Goal: Information Seeking & Learning: Learn about a topic

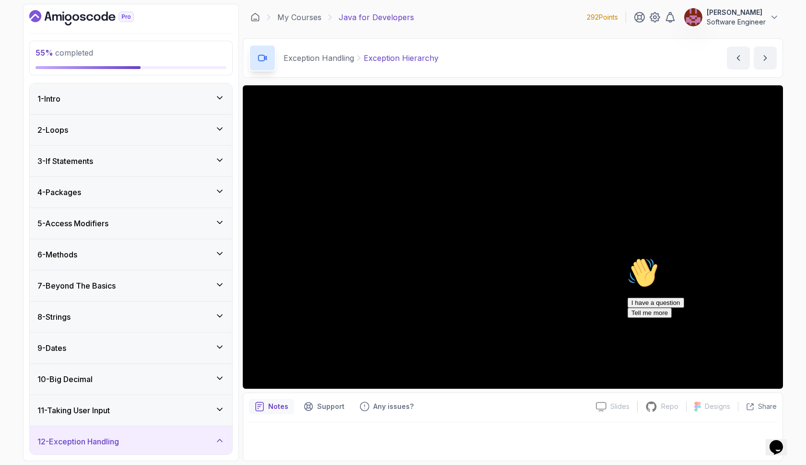
scroll to position [628, 0]
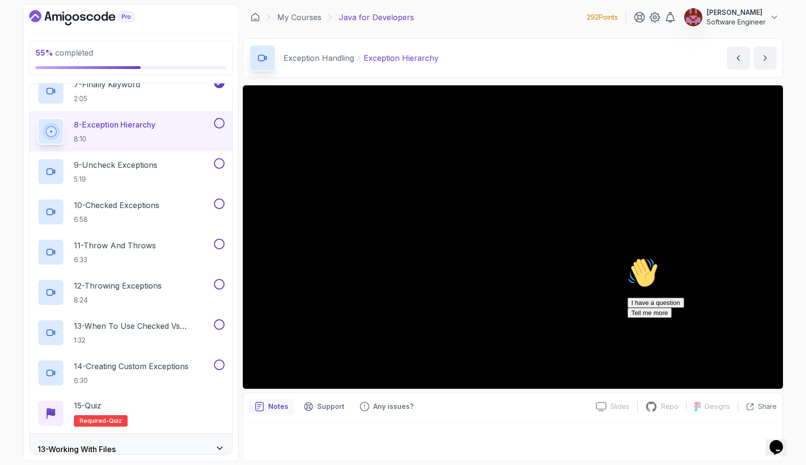
click at [627, 258] on icon "Chat attention grabber" at bounding box center [627, 258] width 0 height 0
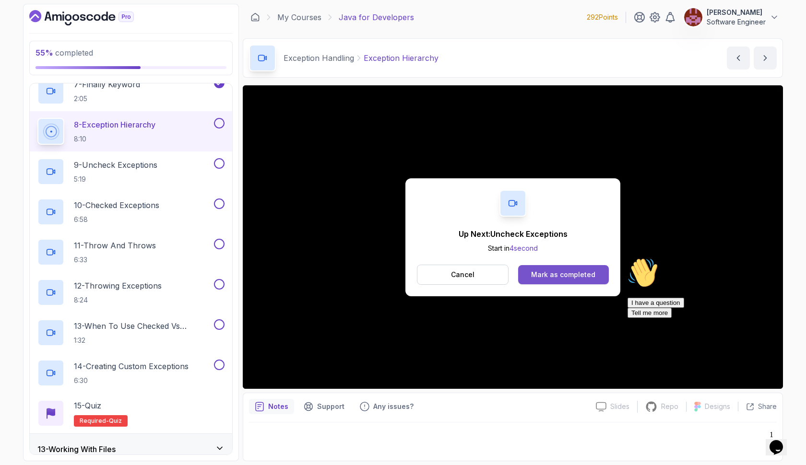
click at [543, 272] on div "Mark as completed" at bounding box center [563, 275] width 64 height 10
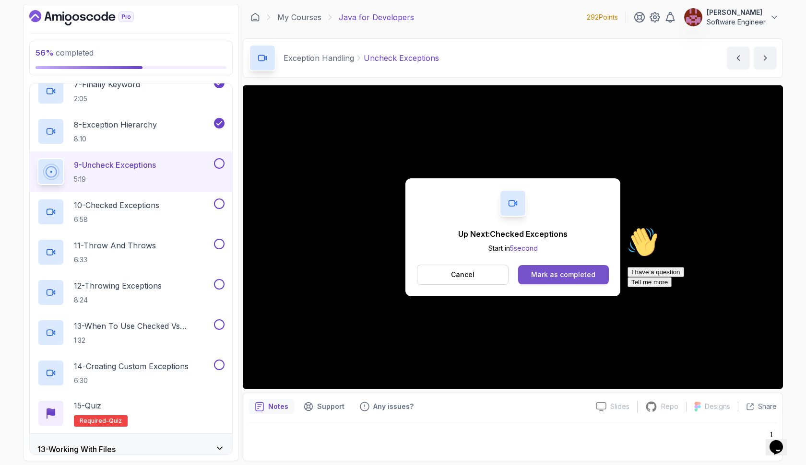
click at [570, 278] on div "Mark as completed" at bounding box center [563, 275] width 64 height 10
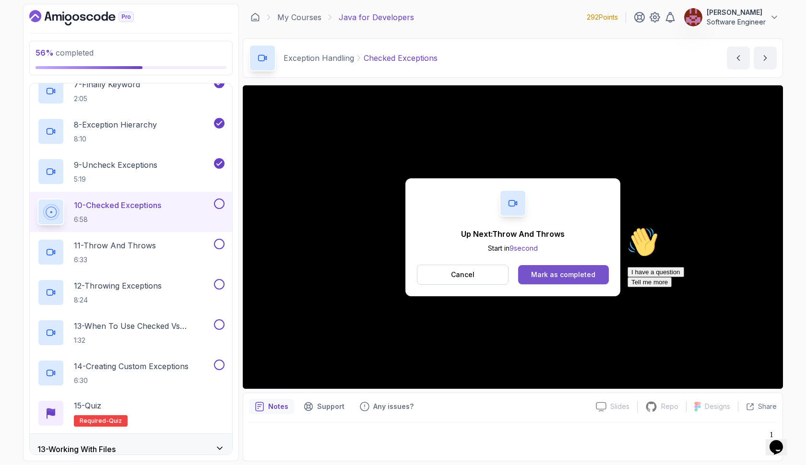
click at [583, 274] on div "Mark as completed" at bounding box center [563, 275] width 64 height 10
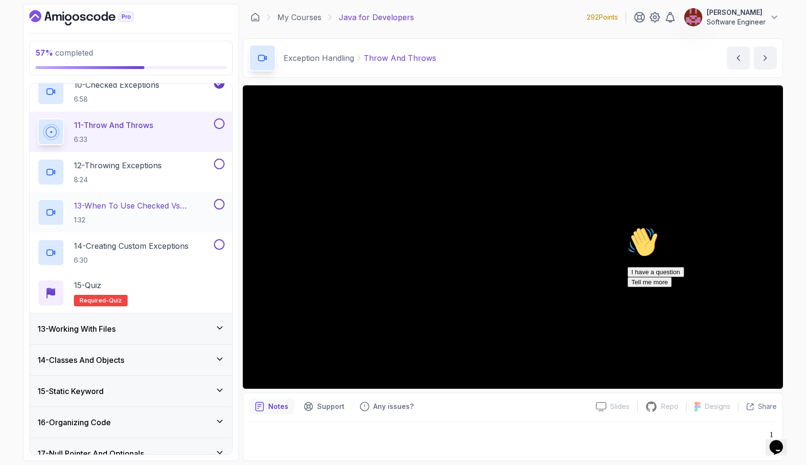
scroll to position [762, 0]
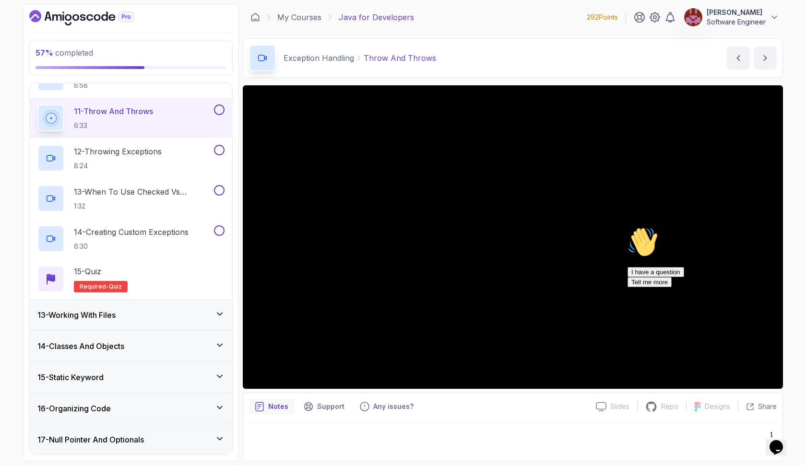
click at [218, 312] on icon at bounding box center [220, 314] width 10 height 10
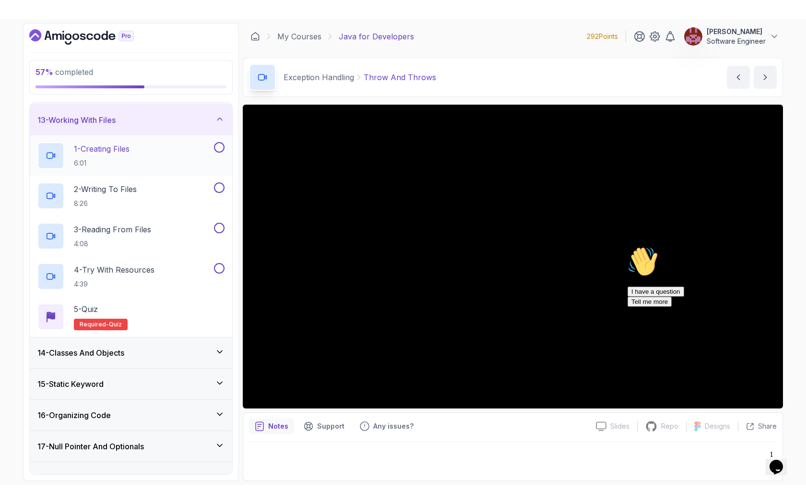
scroll to position [422, 0]
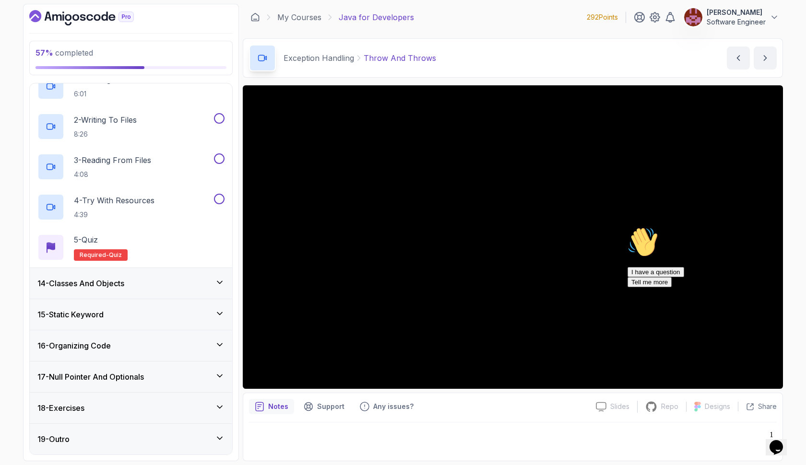
click at [627, 227] on icon "Chat attention grabber" at bounding box center [627, 227] width 0 height 0
click at [777, 446] on img at bounding box center [779, 428] width 59 height 38
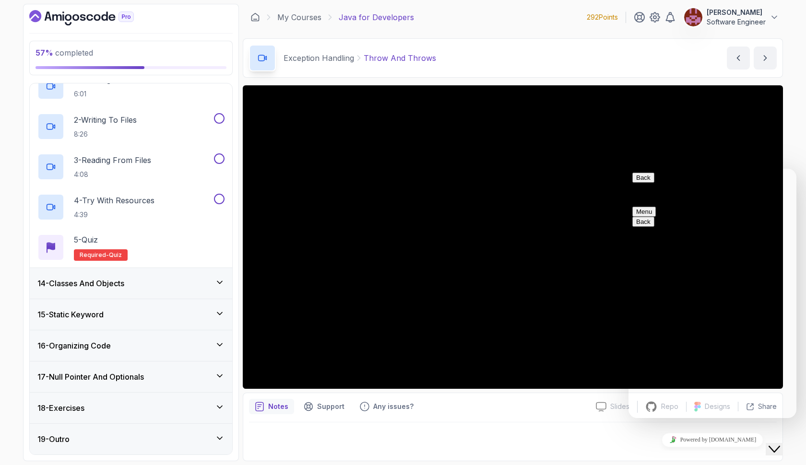
click at [646, 182] on button "Back" at bounding box center [643, 178] width 22 height 10
click at [780, 446] on icon "$i18n('chat', 'chat_widget')" at bounding box center [774, 449] width 12 height 7
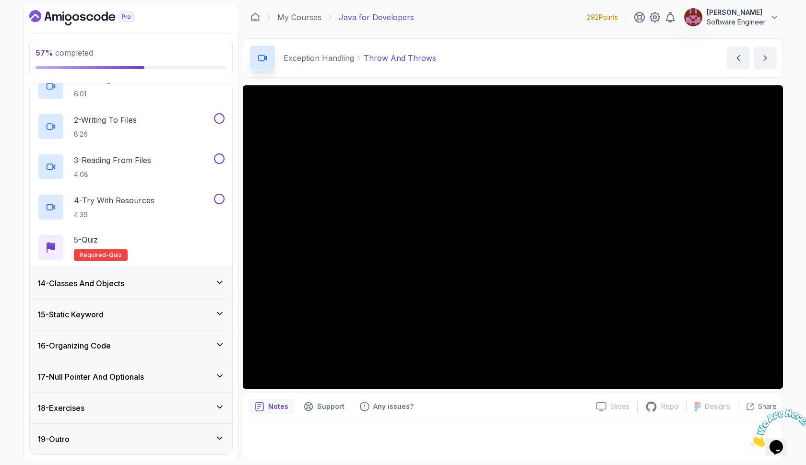
click at [750, 440] on icon "Close" at bounding box center [750, 444] width 0 height 8
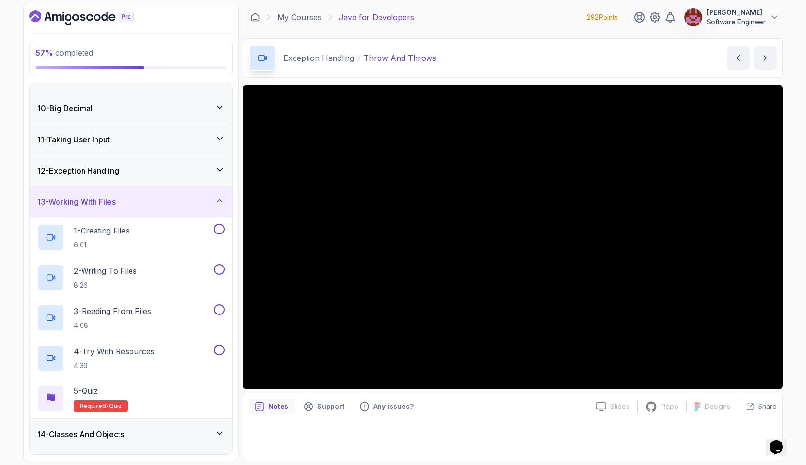
click at [211, 161] on div "12 - Exception Handling" at bounding box center [131, 170] width 202 height 31
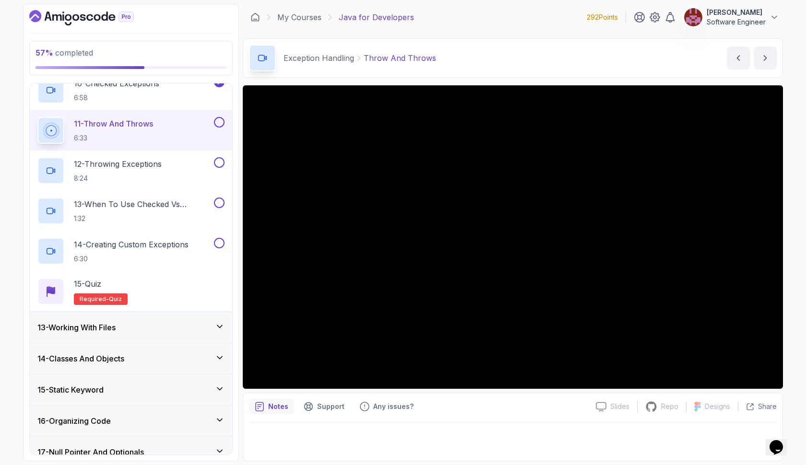
scroll to position [764, 0]
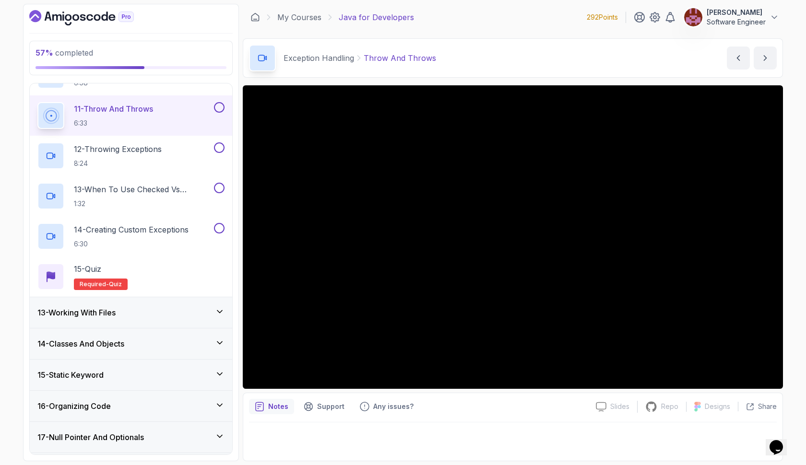
click at [186, 120] on div "11 - Throw And Throws 6:33" at bounding box center [124, 115] width 175 height 27
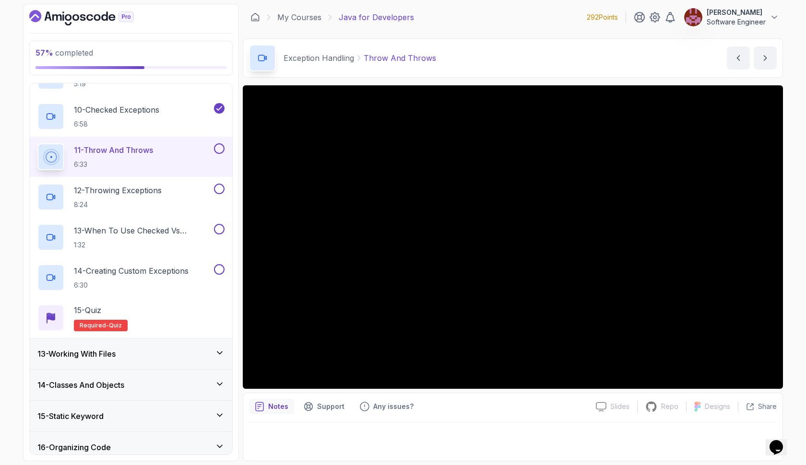
scroll to position [714, 0]
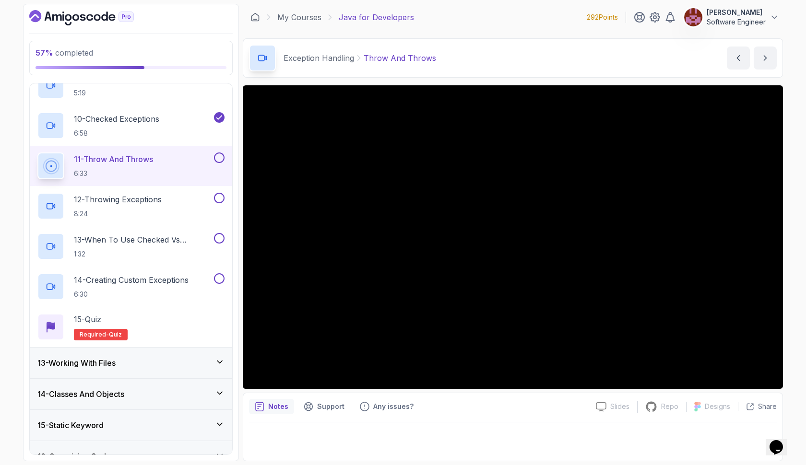
click at [222, 156] on button at bounding box center [219, 158] width 11 height 11
click at [169, 199] on div "12 - Throwing Exceptions 8:24" at bounding box center [124, 206] width 175 height 27
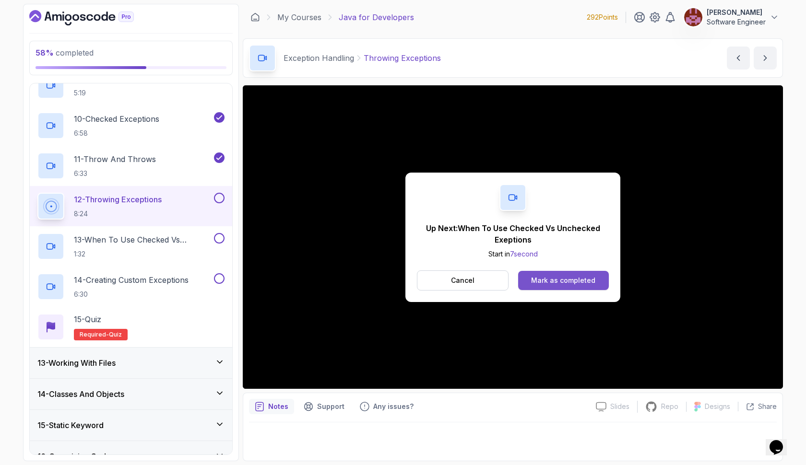
click at [561, 281] on div "Mark as completed" at bounding box center [563, 281] width 64 height 10
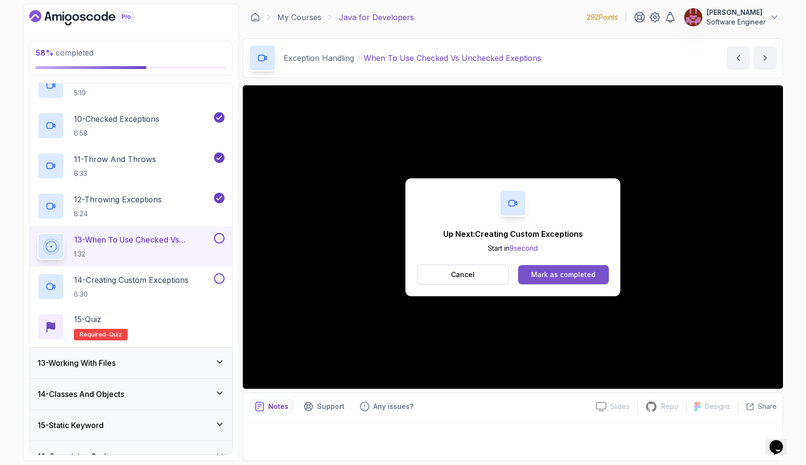
click at [563, 274] on div "Mark as completed" at bounding box center [563, 275] width 64 height 10
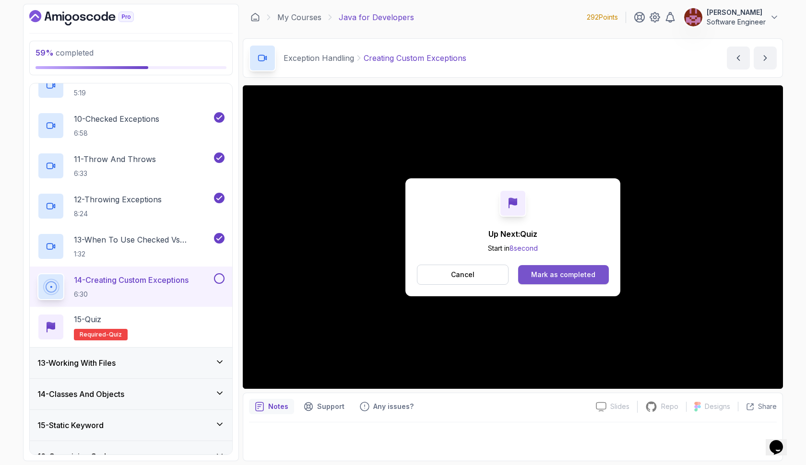
click at [567, 274] on div "Mark as completed" at bounding box center [563, 275] width 64 height 10
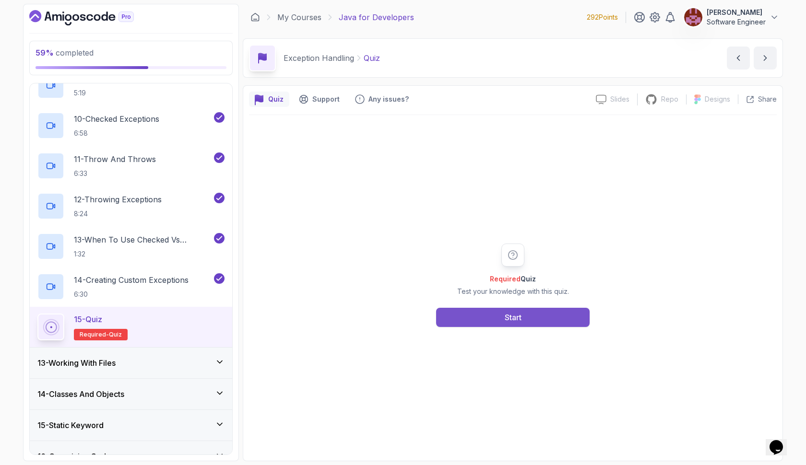
click at [544, 318] on button "Start" at bounding box center [512, 317] width 153 height 19
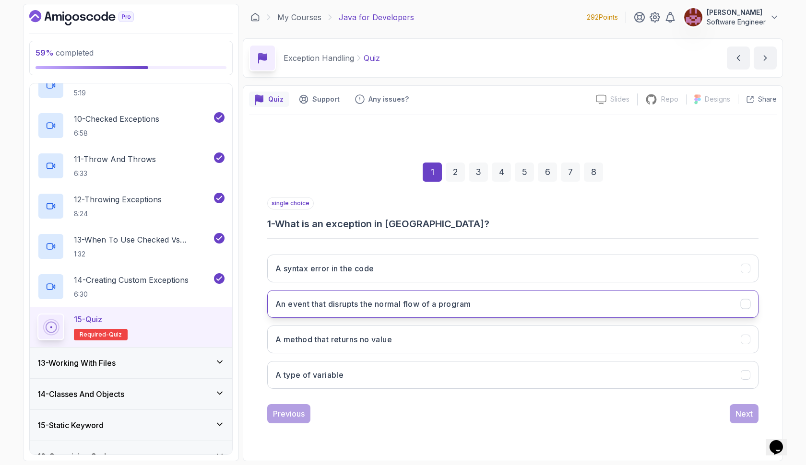
click at [539, 317] on button "An event that disrupts the normal flow of a program" at bounding box center [512, 304] width 491 height 28
click at [740, 412] on div "Next" at bounding box center [743, 414] width 17 height 12
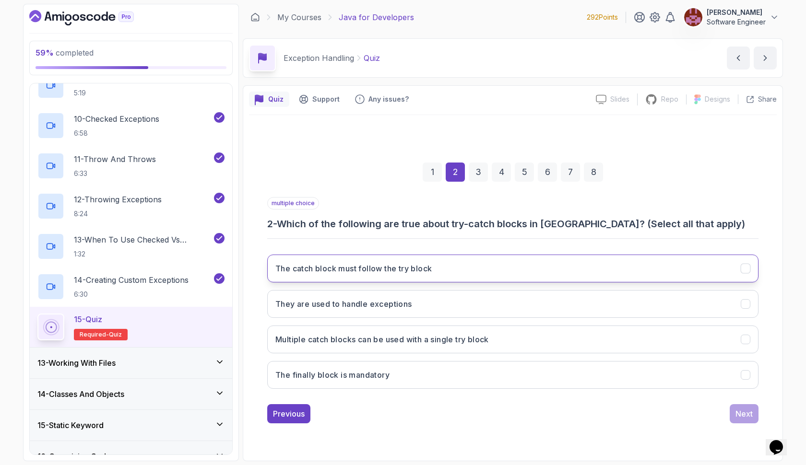
click at [658, 270] on button "The catch block must follow the try block" at bounding box center [512, 269] width 491 height 28
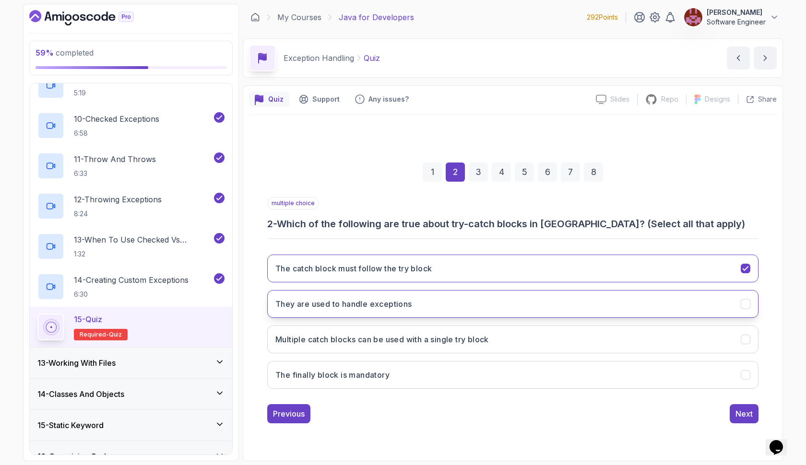
click at [652, 302] on button "They are used to handle exceptions" at bounding box center [512, 304] width 491 height 28
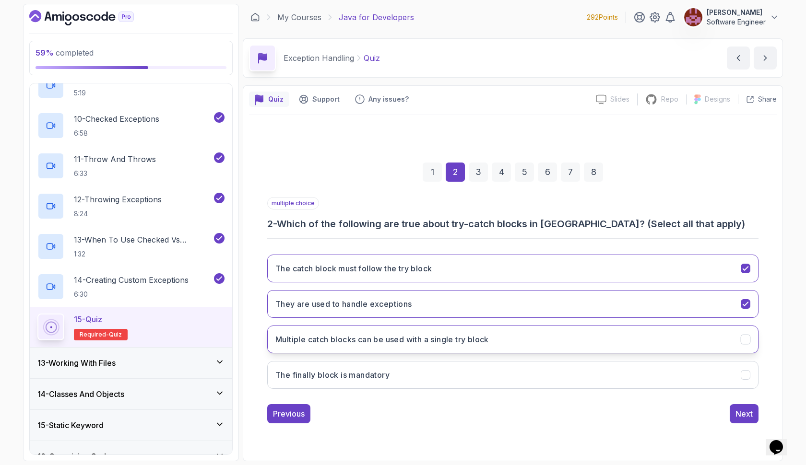
click at [646, 343] on button "Multiple catch blocks can be used with a single try block" at bounding box center [512, 340] width 491 height 28
click at [743, 409] on div "Next" at bounding box center [743, 414] width 17 height 12
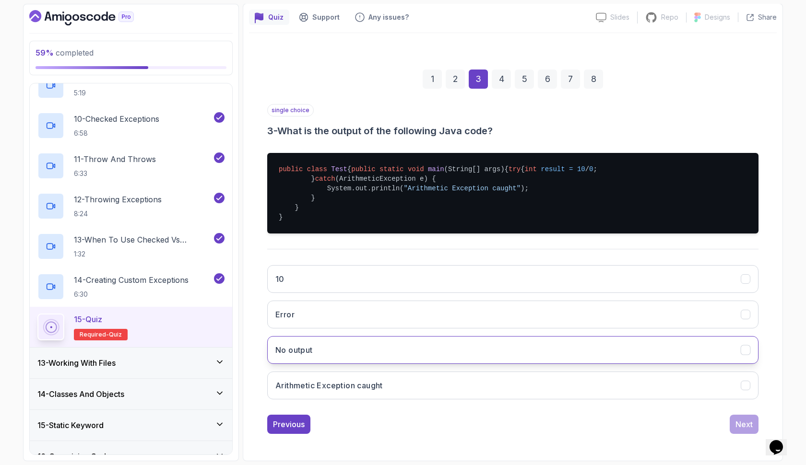
scroll to position [111, 0]
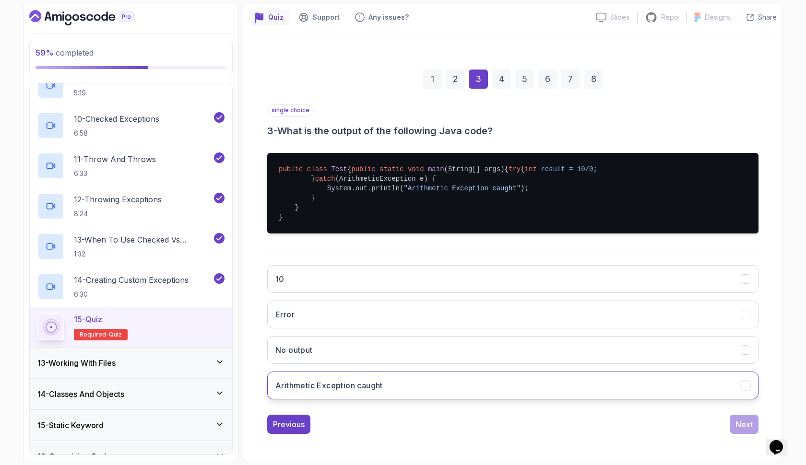
click at [385, 382] on button "Arithmetic Exception caught" at bounding box center [512, 386] width 491 height 28
click at [741, 426] on div "Next" at bounding box center [743, 425] width 17 height 12
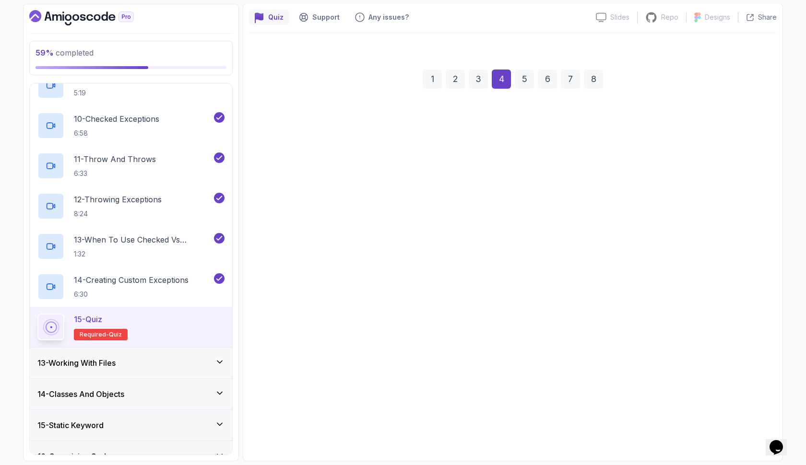
scroll to position [0, 0]
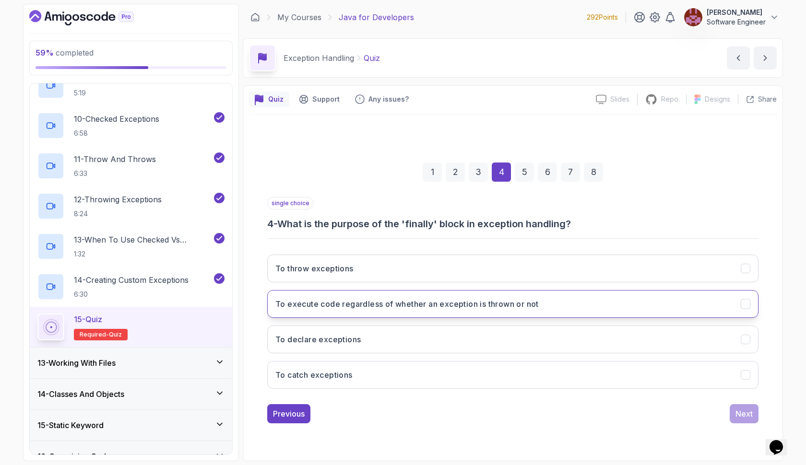
click at [572, 307] on button "To execute code regardless of whether an exception is thrown or not" at bounding box center [512, 304] width 491 height 28
click at [735, 413] on div "Next" at bounding box center [743, 414] width 17 height 12
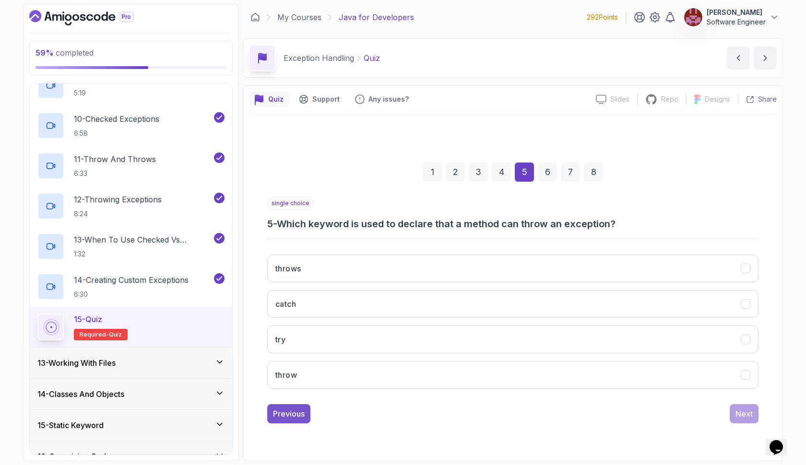
click at [282, 409] on div "Previous" at bounding box center [289, 414] width 32 height 12
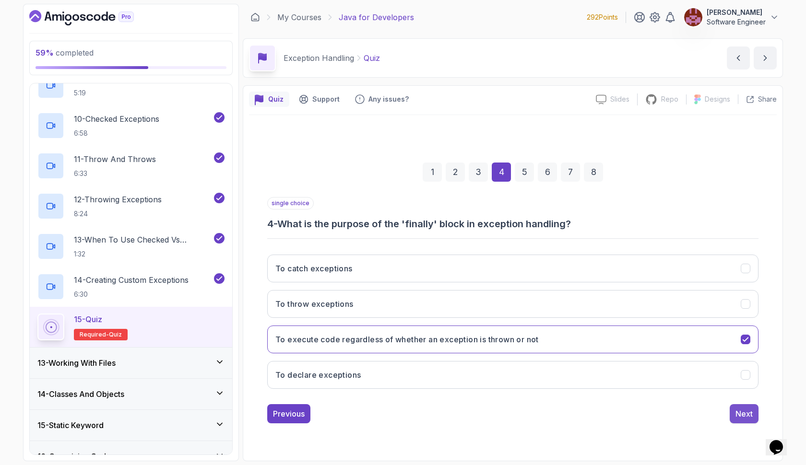
click at [745, 412] on div "Next" at bounding box center [743, 414] width 17 height 12
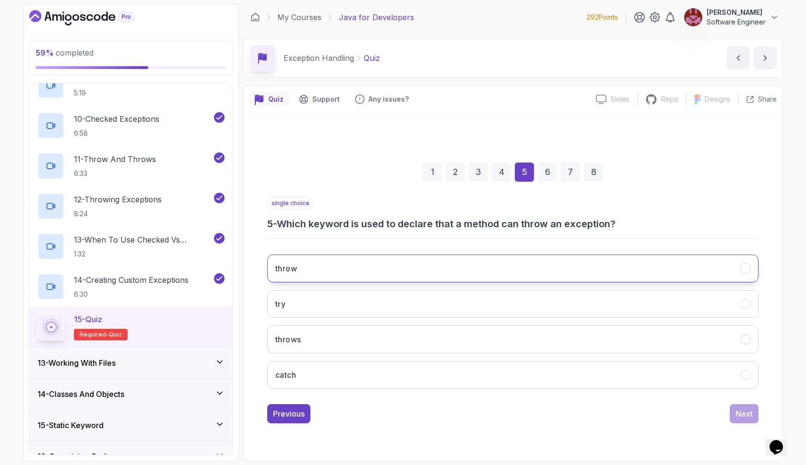
click at [478, 275] on button "throw" at bounding box center [512, 269] width 491 height 28
click at [746, 411] on div "Next" at bounding box center [743, 414] width 17 height 12
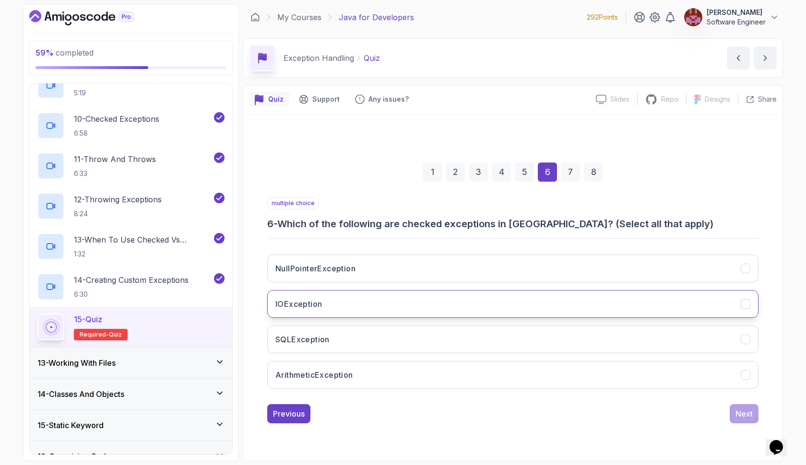
click at [638, 298] on button "IOException" at bounding box center [512, 304] width 491 height 28
click at [615, 276] on button "NullPointerException" at bounding box center [512, 269] width 491 height 28
click at [749, 410] on div "Next" at bounding box center [743, 414] width 17 height 12
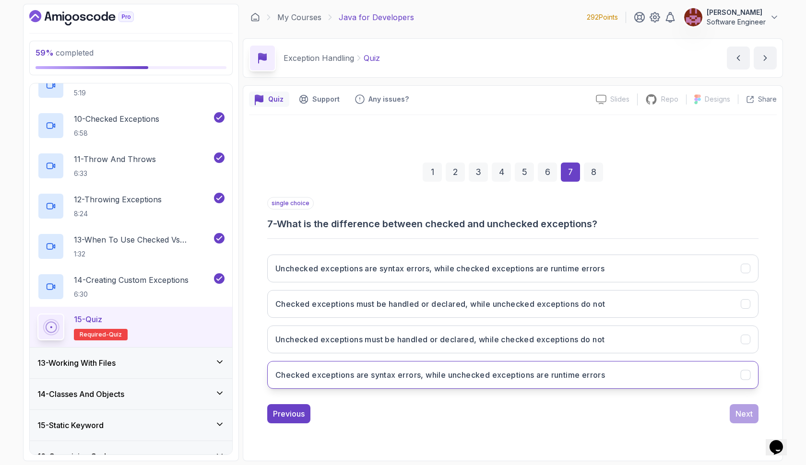
click at [701, 378] on button "Checked exceptions are syntax errors, while unchecked exceptions are runtime er…" at bounding box center [512, 375] width 491 height 28
click at [739, 411] on div "Next" at bounding box center [743, 414] width 17 height 12
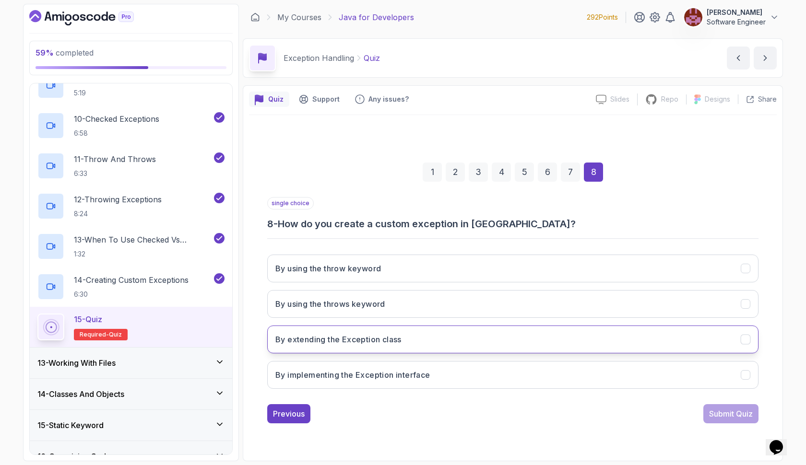
click at [620, 339] on button "By extending the Exception class" at bounding box center [512, 340] width 491 height 28
click at [725, 413] on div "Submit Quiz" at bounding box center [731, 414] width 44 height 12
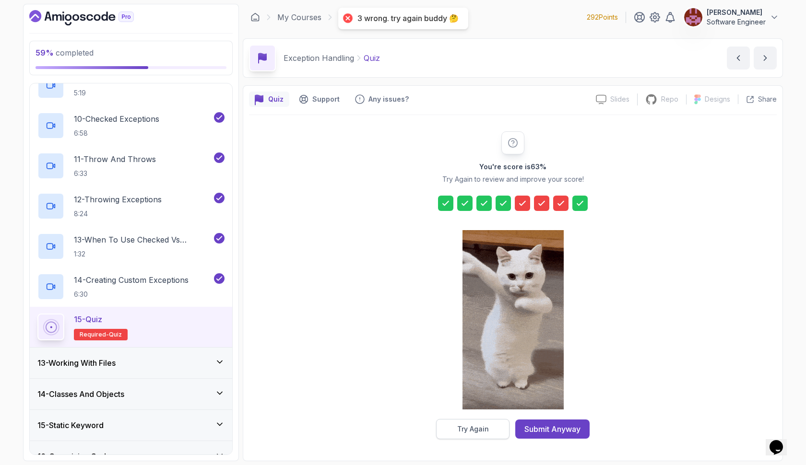
click at [461, 425] on div "Try Again" at bounding box center [473, 429] width 32 height 10
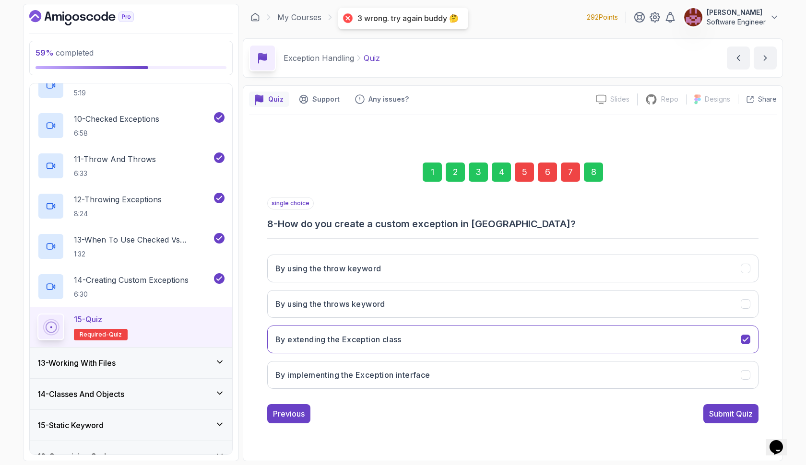
click at [525, 172] on div "5" at bounding box center [524, 172] width 19 height 19
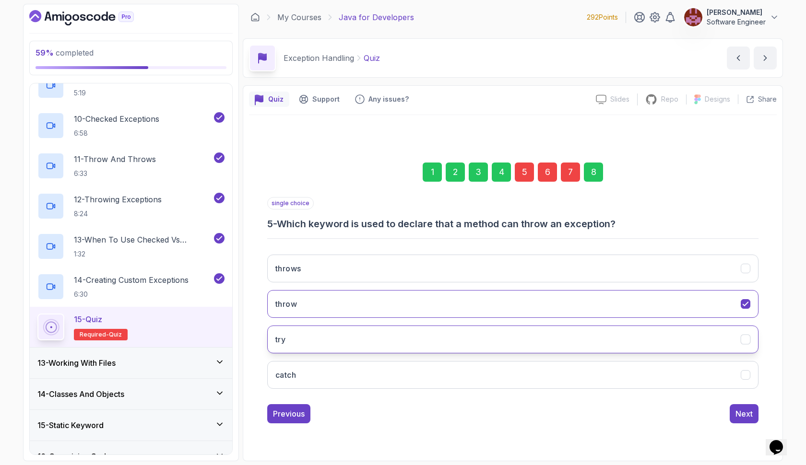
click at [479, 336] on button "try" at bounding box center [512, 340] width 491 height 28
click at [543, 173] on div "6" at bounding box center [547, 172] width 19 height 19
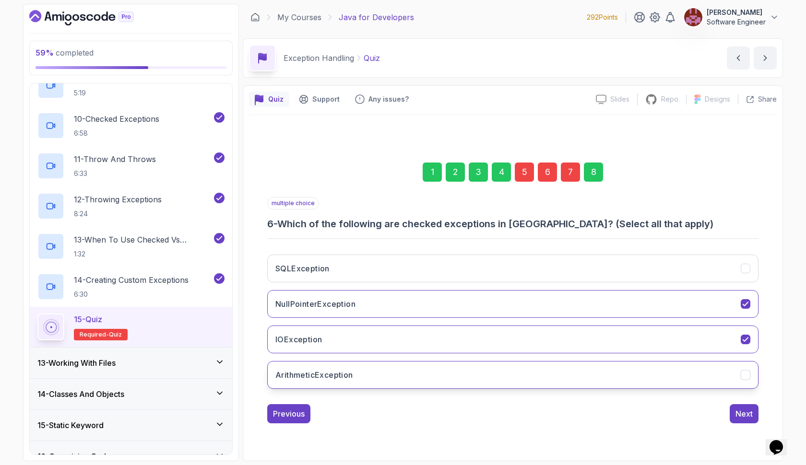
click at [491, 370] on button "ArithmeticException" at bounding box center [512, 375] width 491 height 28
click at [500, 303] on button "NullPointerException" at bounding box center [512, 304] width 491 height 28
click at [571, 172] on div "7" at bounding box center [570, 172] width 19 height 19
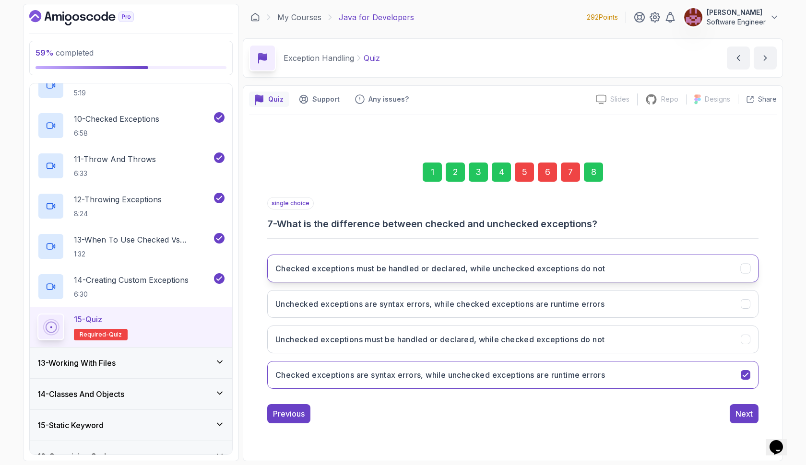
click at [527, 266] on h3 "Checked exceptions must be handled or declared, while unchecked exceptions do n…" at bounding box center [439, 269] width 329 height 12
click at [591, 173] on div "8" at bounding box center [593, 172] width 19 height 19
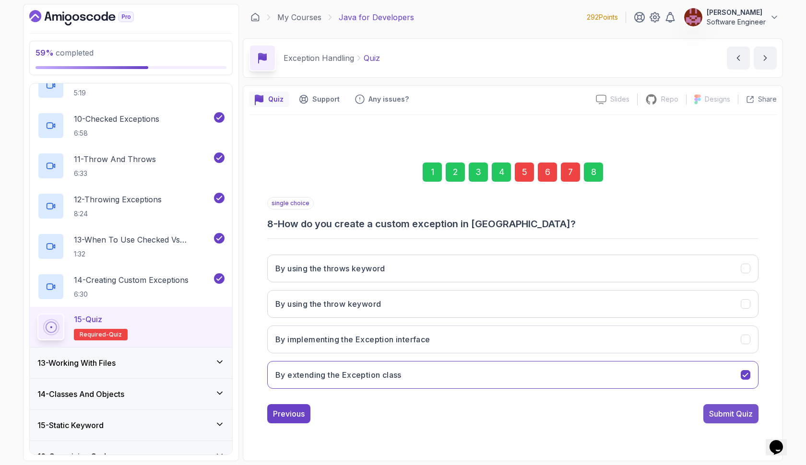
click at [729, 417] on div "Submit Quiz" at bounding box center [731, 414] width 44 height 12
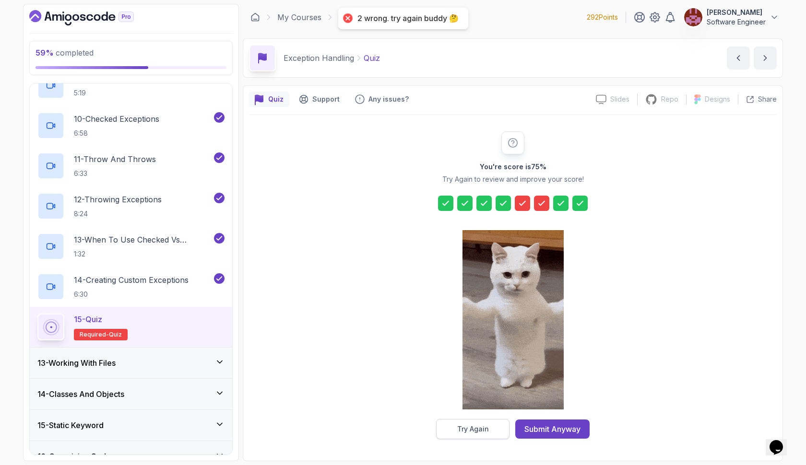
click at [452, 421] on button "Try Again" at bounding box center [472, 429] width 73 height 20
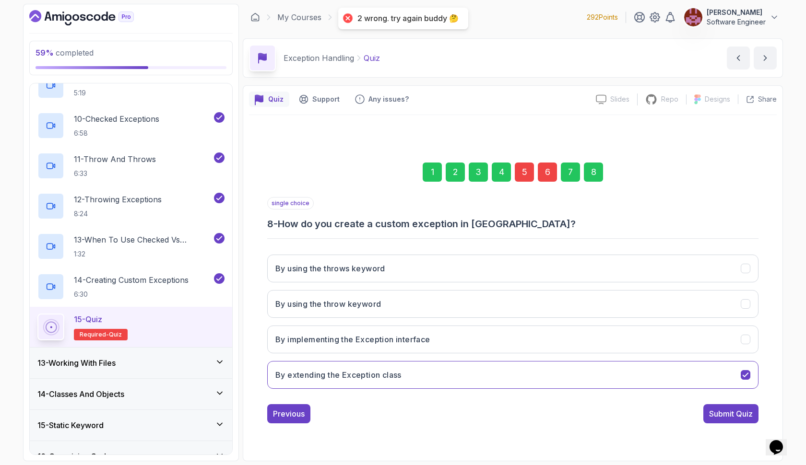
click at [568, 168] on div "7" at bounding box center [570, 172] width 19 height 19
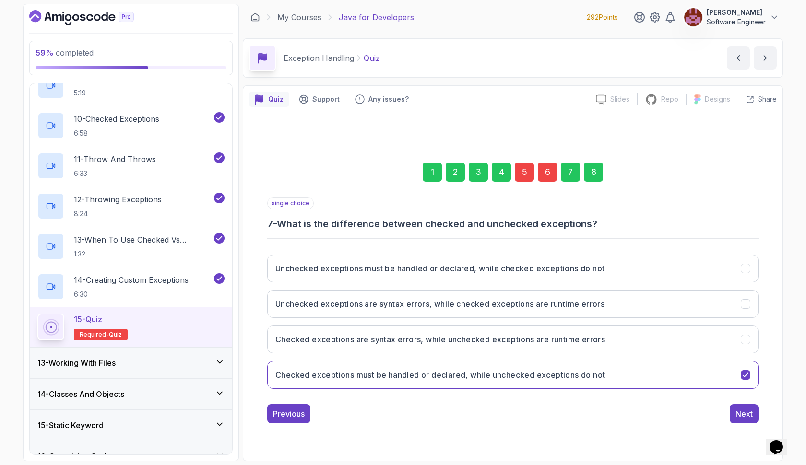
click at [550, 170] on div "6" at bounding box center [547, 172] width 19 height 19
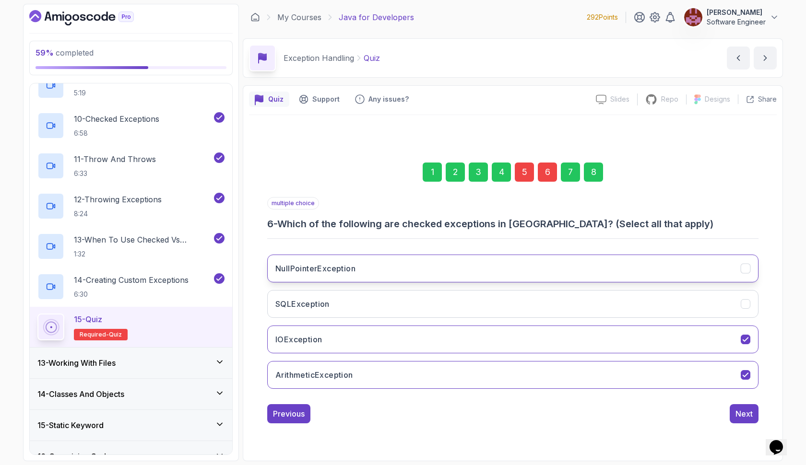
click at [494, 265] on button "NullPointerException" at bounding box center [512, 269] width 491 height 28
click at [591, 171] on div "8" at bounding box center [593, 172] width 19 height 19
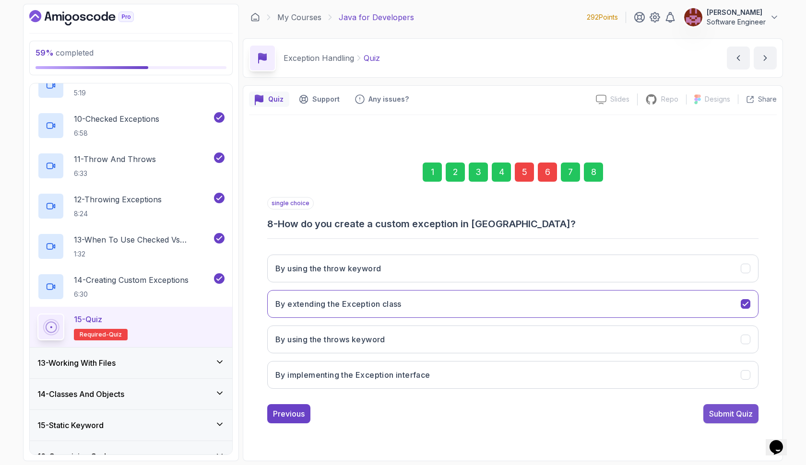
click at [727, 417] on div "Submit Quiz" at bounding box center [731, 414] width 44 height 12
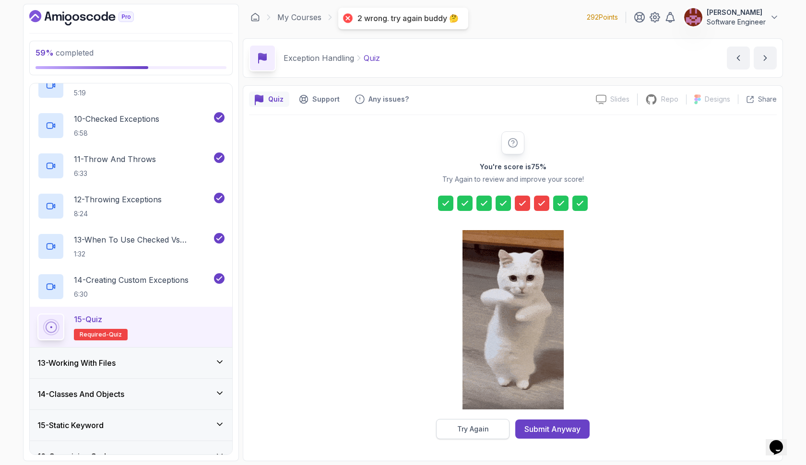
click at [483, 429] on div "Try Again" at bounding box center [473, 429] width 32 height 10
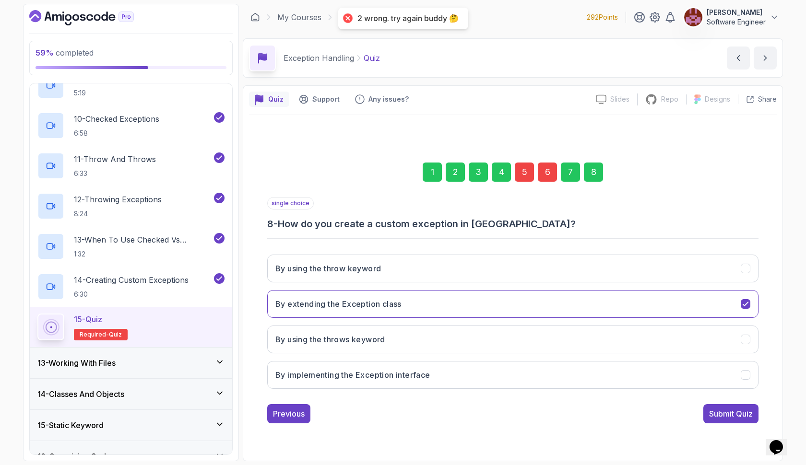
click at [548, 165] on div "6" at bounding box center [547, 172] width 19 height 19
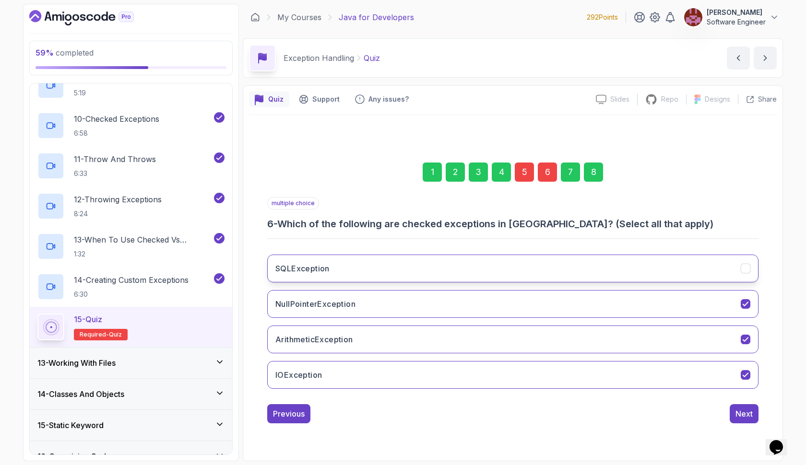
click at [507, 267] on button "SQLException" at bounding box center [512, 269] width 491 height 28
click at [508, 271] on button "SQLException" at bounding box center [512, 269] width 491 height 28
click at [486, 372] on button "IOException" at bounding box center [512, 375] width 491 height 28
click at [594, 169] on div "8" at bounding box center [593, 172] width 19 height 19
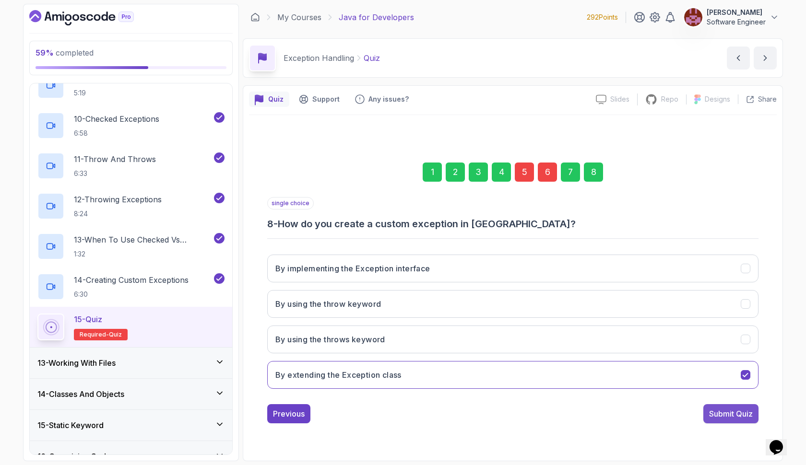
click at [729, 416] on div "Submit Quiz" at bounding box center [731, 414] width 44 height 12
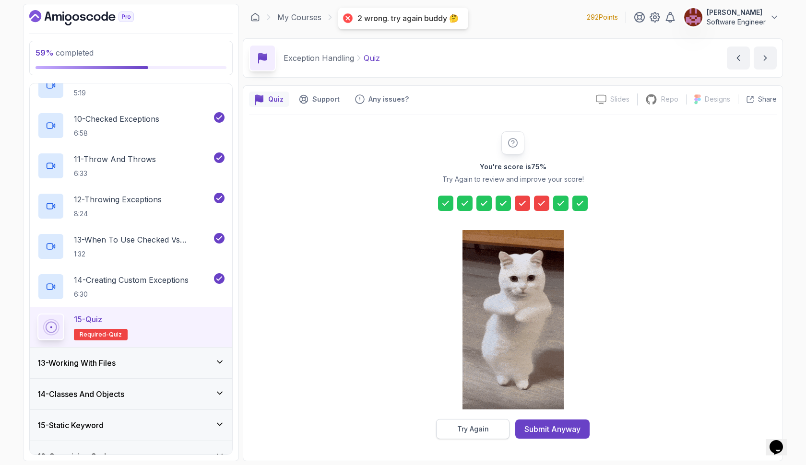
click at [454, 428] on button "Try Again" at bounding box center [472, 429] width 73 height 20
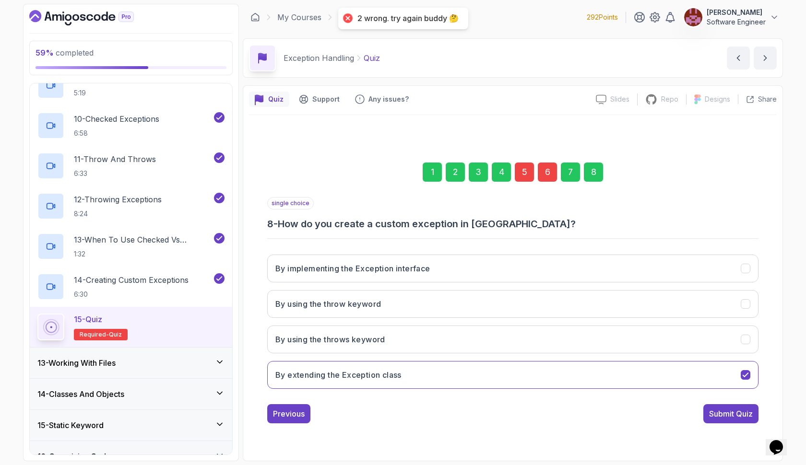
click at [526, 169] on div "5" at bounding box center [524, 172] width 19 height 19
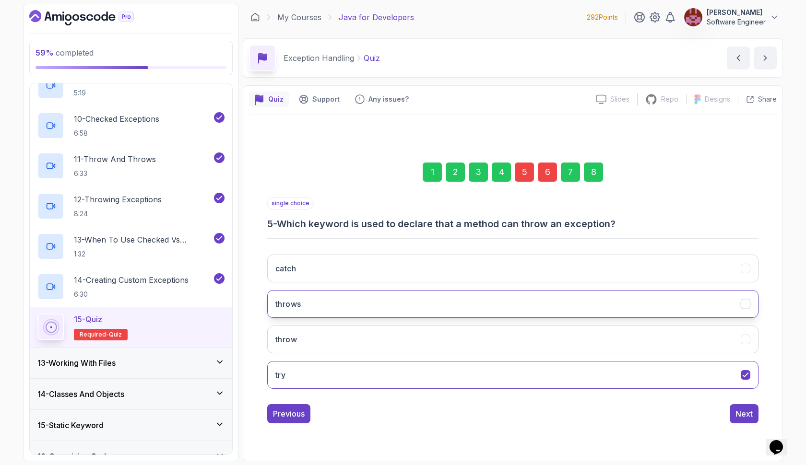
click at [458, 297] on button "throws" at bounding box center [512, 304] width 491 height 28
click at [592, 175] on div "8" at bounding box center [593, 172] width 19 height 19
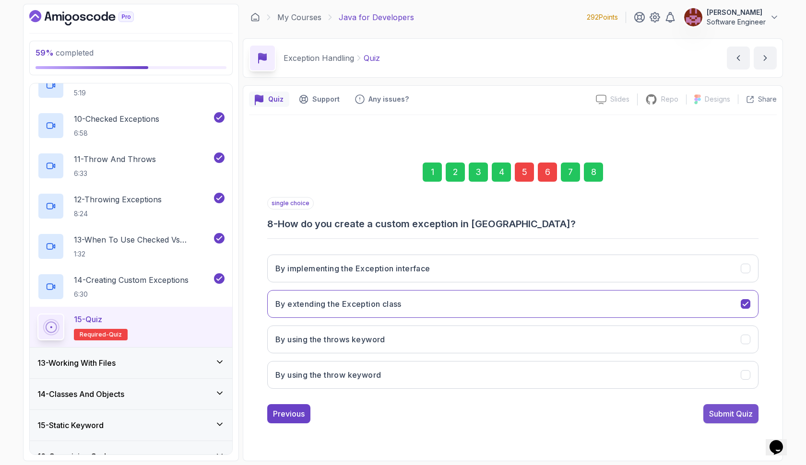
click at [736, 411] on div "Submit Quiz" at bounding box center [731, 414] width 44 height 12
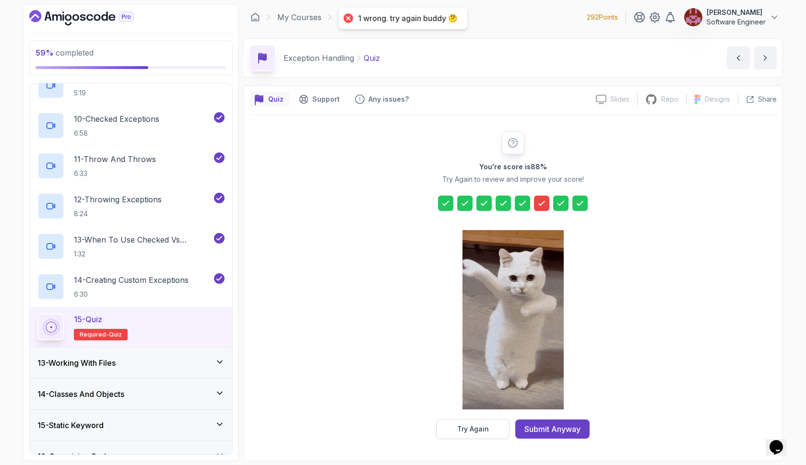
click at [496, 417] on div at bounding box center [512, 321] width 101 height 197
click at [495, 428] on button "Try Again" at bounding box center [472, 429] width 73 height 20
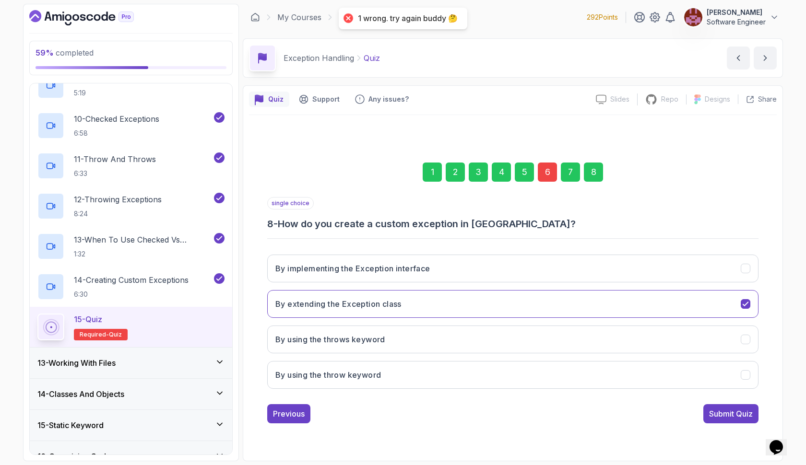
click at [550, 175] on div "6" at bounding box center [547, 172] width 19 height 19
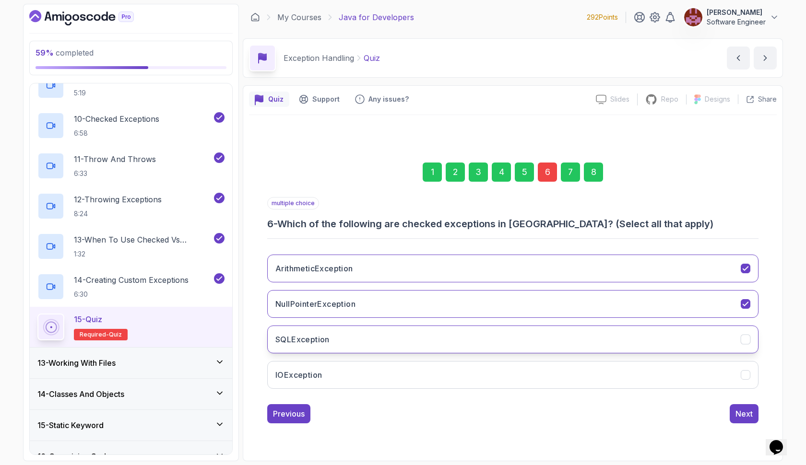
click at [432, 342] on button "SQLException" at bounding box center [512, 340] width 491 height 28
click at [427, 374] on button "IOException" at bounding box center [512, 375] width 491 height 28
click at [438, 294] on button "NullPointerException" at bounding box center [512, 304] width 491 height 28
click at [455, 271] on button "ArithmeticException" at bounding box center [512, 269] width 491 height 28
click at [594, 169] on div "8" at bounding box center [593, 172] width 19 height 19
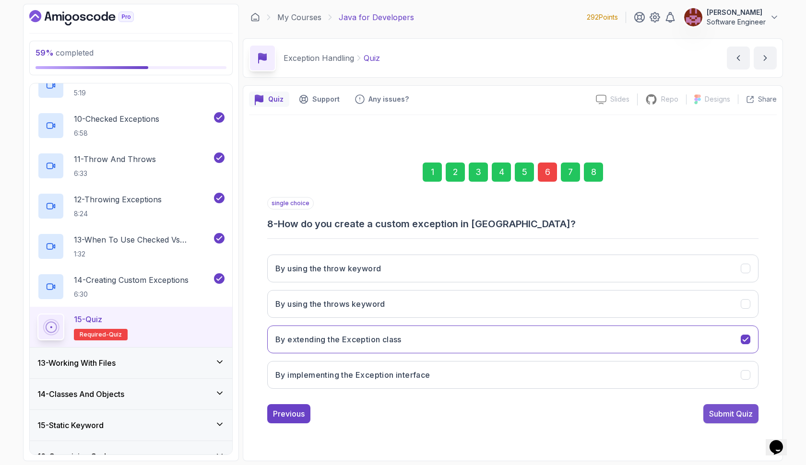
click at [737, 414] on div "Submit Quiz" at bounding box center [731, 414] width 44 height 12
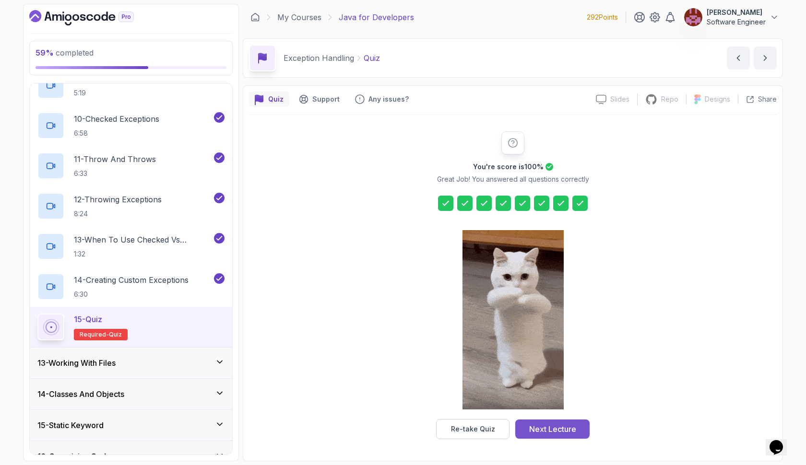
click at [568, 430] on div "Next Lecture" at bounding box center [552, 429] width 47 height 12
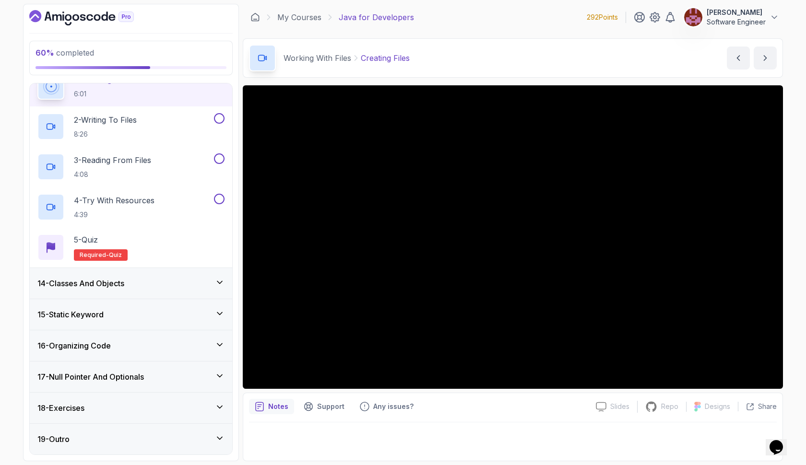
click at [173, 285] on div "14 - Classes And Objects" at bounding box center [130, 284] width 187 height 12
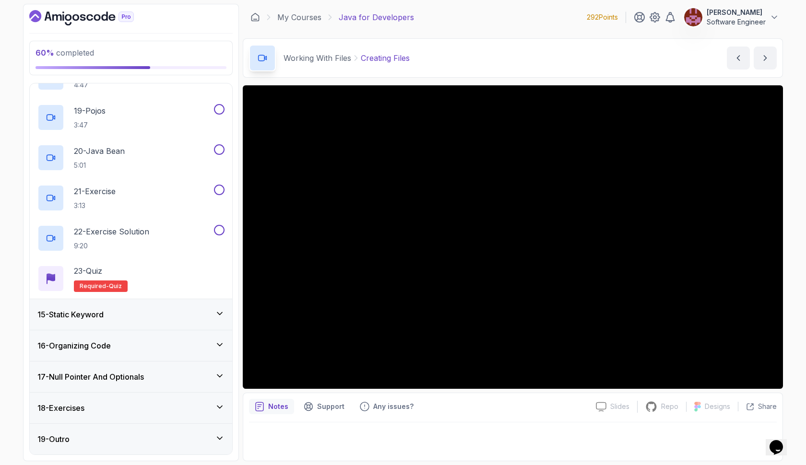
scroll to position [1147, 0]
click at [131, 447] on div "19 - Outro" at bounding box center [131, 439] width 202 height 31
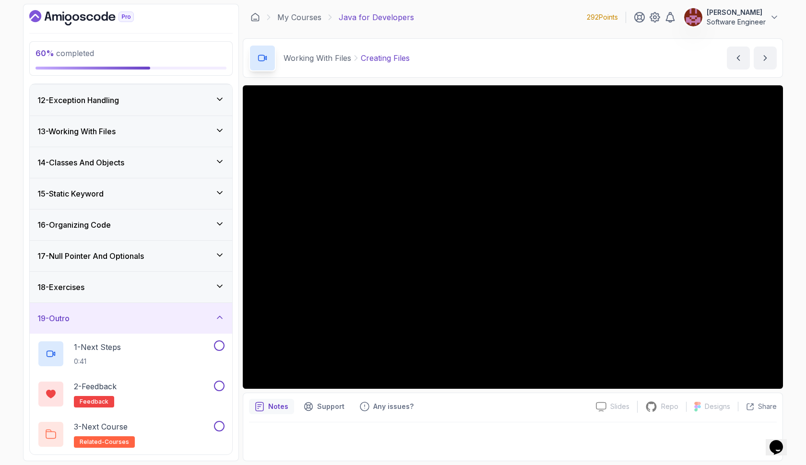
scroll to position [342, 0]
click at [219, 429] on button at bounding box center [219, 426] width 11 height 11
click at [219, 385] on button at bounding box center [219, 386] width 11 height 11
click at [220, 345] on button at bounding box center [219, 346] width 11 height 11
click at [220, 282] on icon at bounding box center [220, 287] width 10 height 10
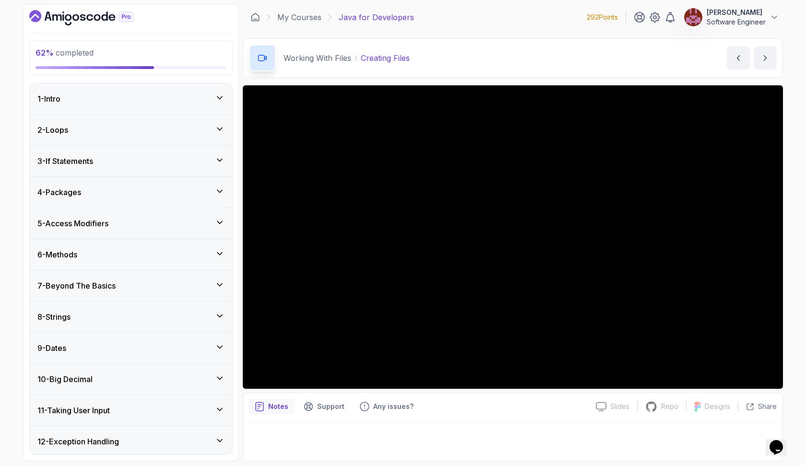
scroll to position [0, 0]
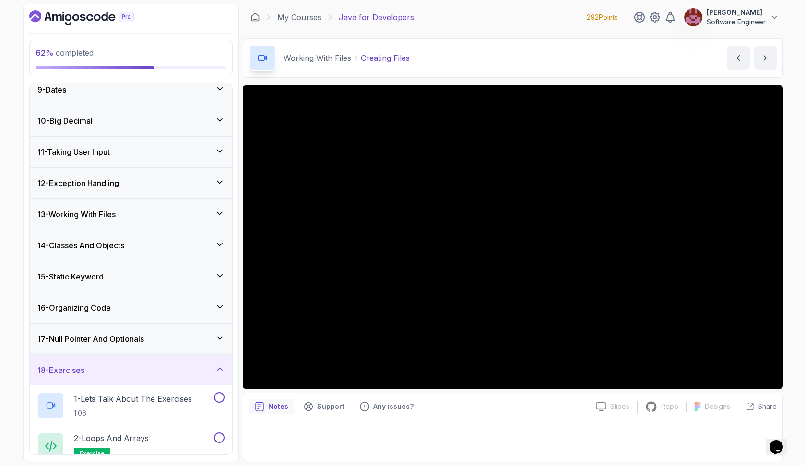
click at [221, 213] on icon at bounding box center [219, 213] width 5 height 2
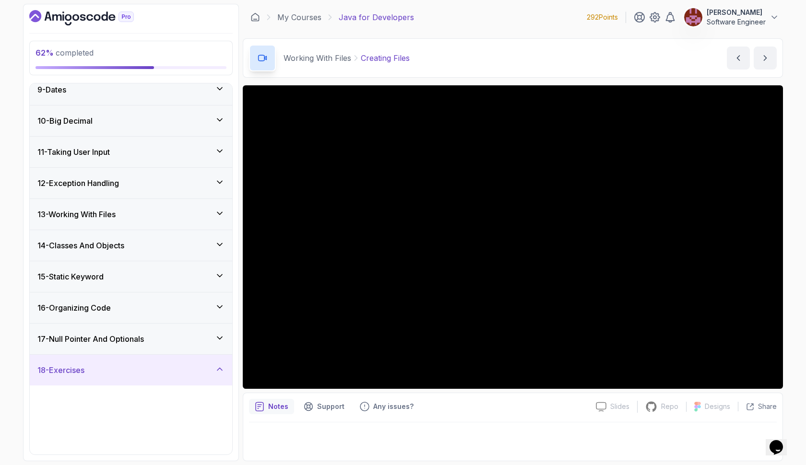
scroll to position [221, 0]
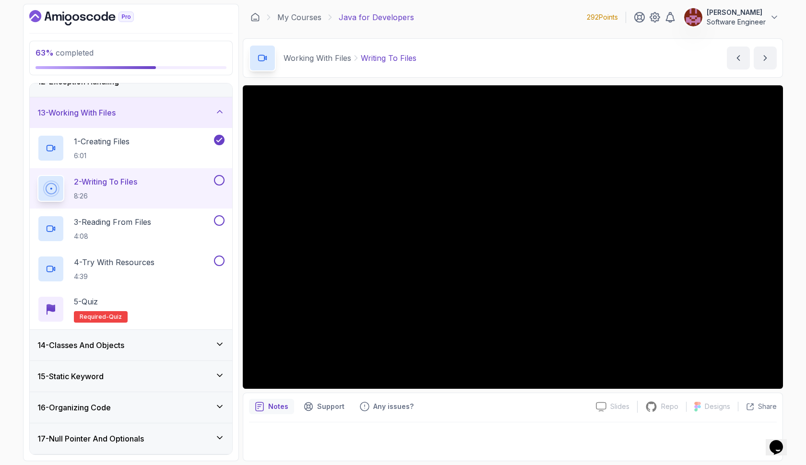
scroll to position [422, 0]
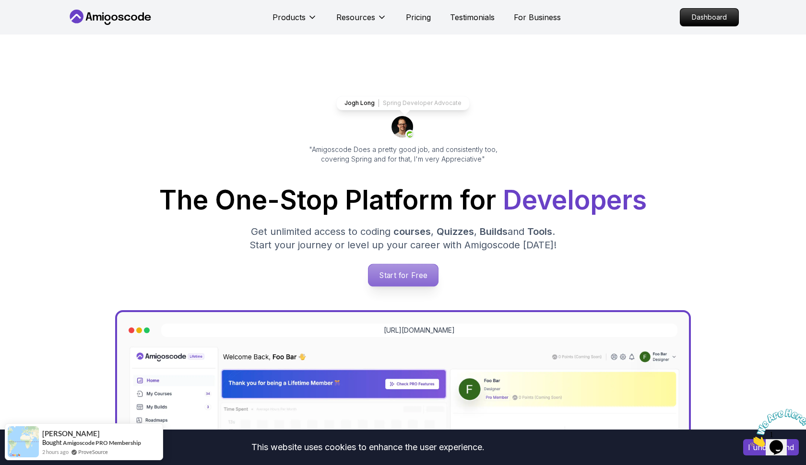
click at [409, 278] on p "Start for Free" at bounding box center [403, 275] width 70 height 22
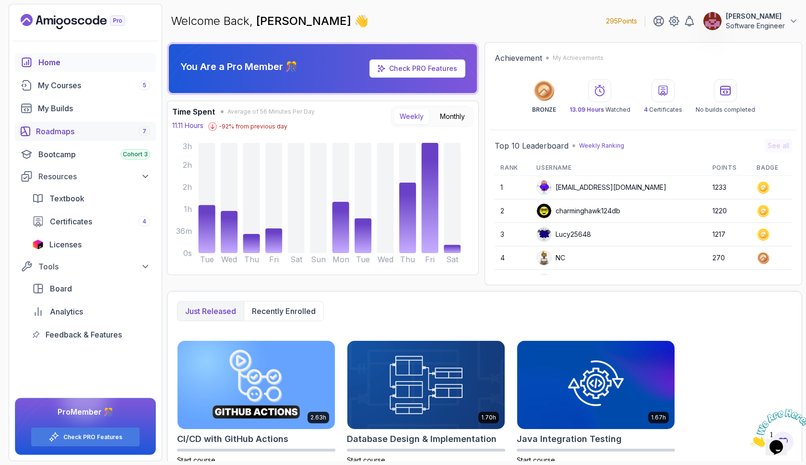
click at [80, 132] on div "Roadmaps 7" at bounding box center [93, 132] width 114 height 12
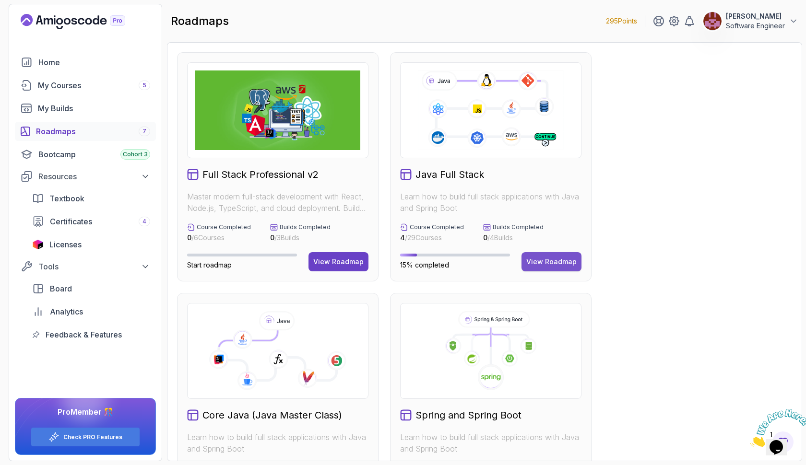
click at [540, 259] on div "View Roadmap" at bounding box center [551, 262] width 50 height 10
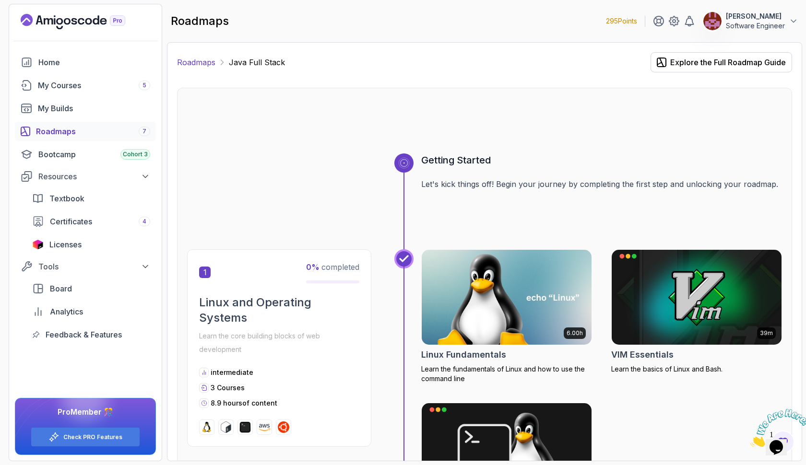
click at [193, 60] on link "Roadmaps" at bounding box center [196, 63] width 38 height 12
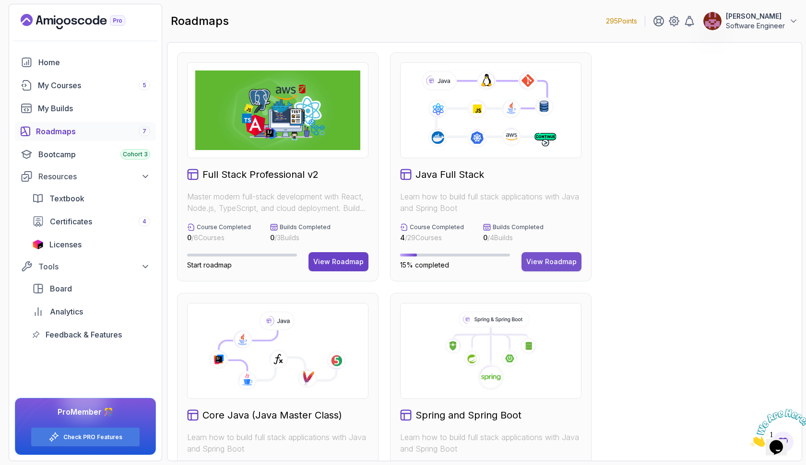
click at [530, 263] on div "View Roadmap" at bounding box center [551, 262] width 50 height 10
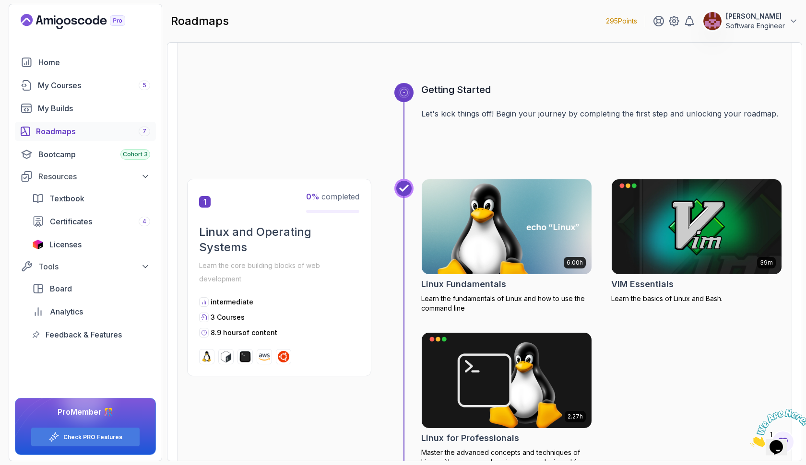
scroll to position [82, 0]
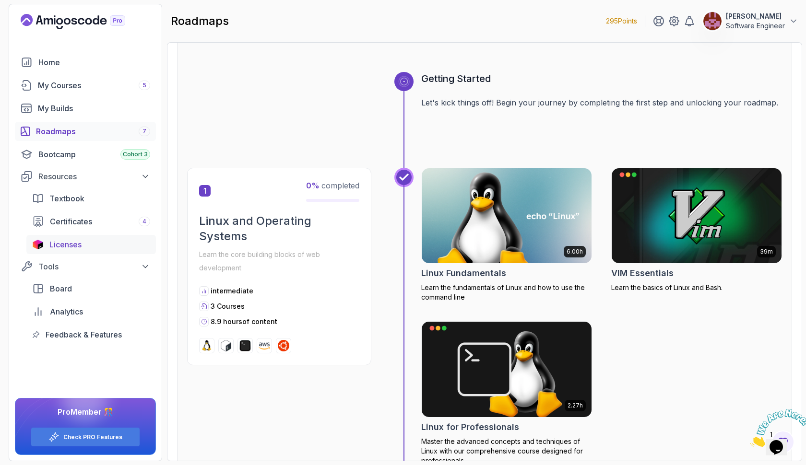
click at [78, 249] on span "Licenses" at bounding box center [65, 245] width 32 height 12
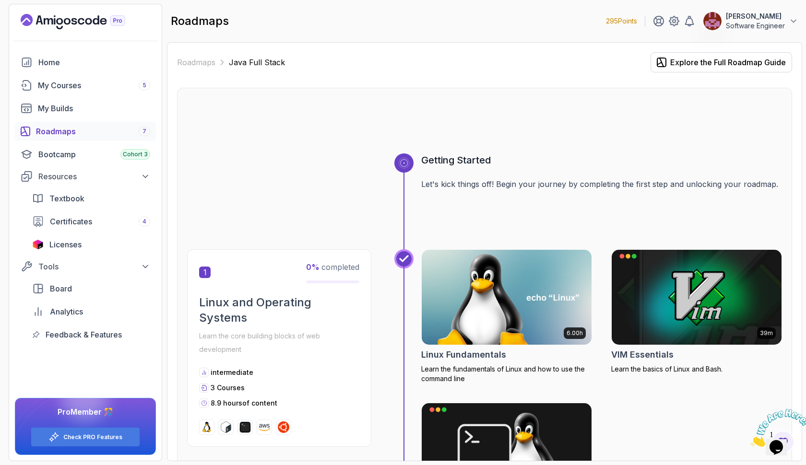
click at [117, 130] on div "Roadmaps 7" at bounding box center [93, 132] width 114 height 12
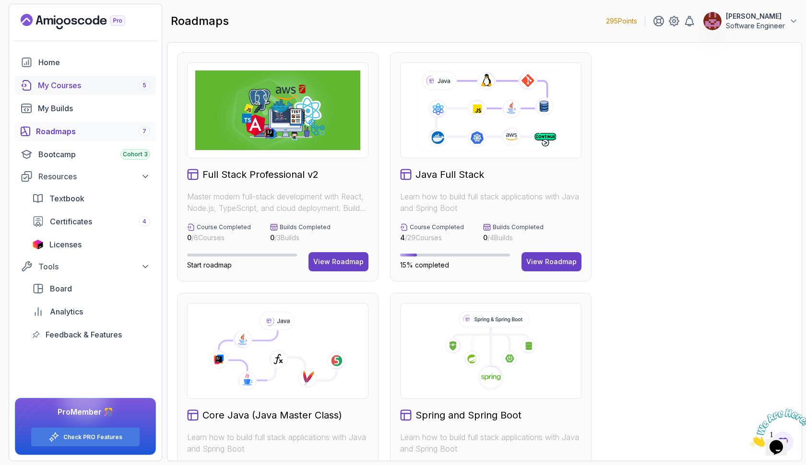
click at [126, 85] on div "My Courses 5" at bounding box center [94, 86] width 112 height 12
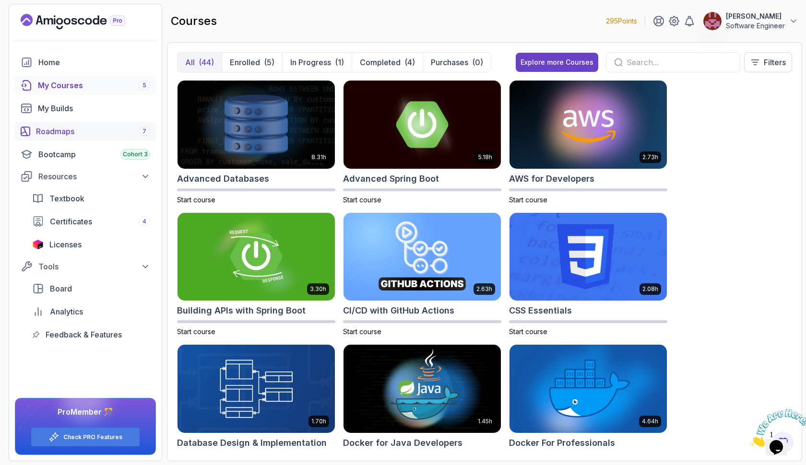
click at [122, 129] on div "Roadmaps 7" at bounding box center [93, 132] width 114 height 12
